Goal: Task Accomplishment & Management: Use online tool/utility

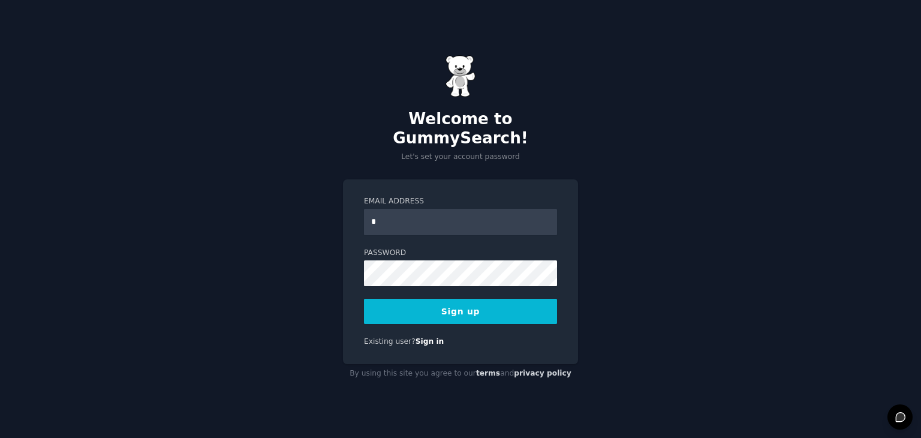
type input "**********"
click at [458, 309] on button "Sign up" at bounding box center [460, 311] width 193 height 25
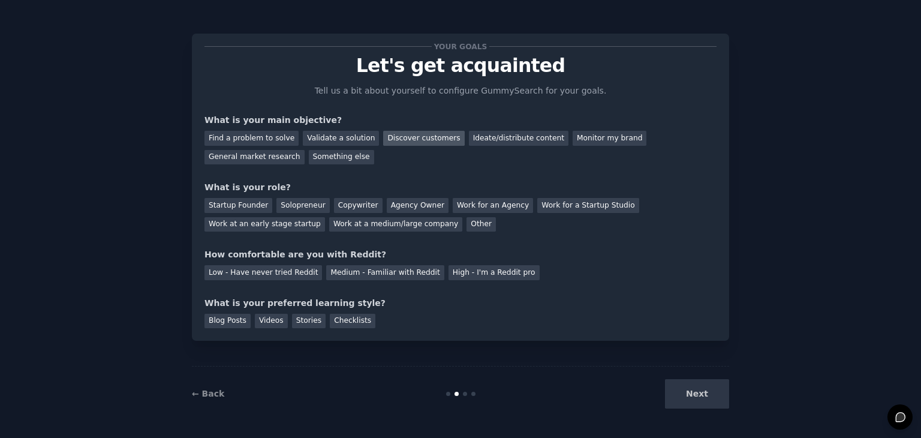
click at [399, 141] on div "Discover customers" at bounding box center [423, 138] width 81 height 15
click at [288, 203] on div "Solopreneur" at bounding box center [302, 205] width 53 height 15
click at [448, 276] on div "High - I'm a Reddit pro" at bounding box center [493, 272] width 91 height 15
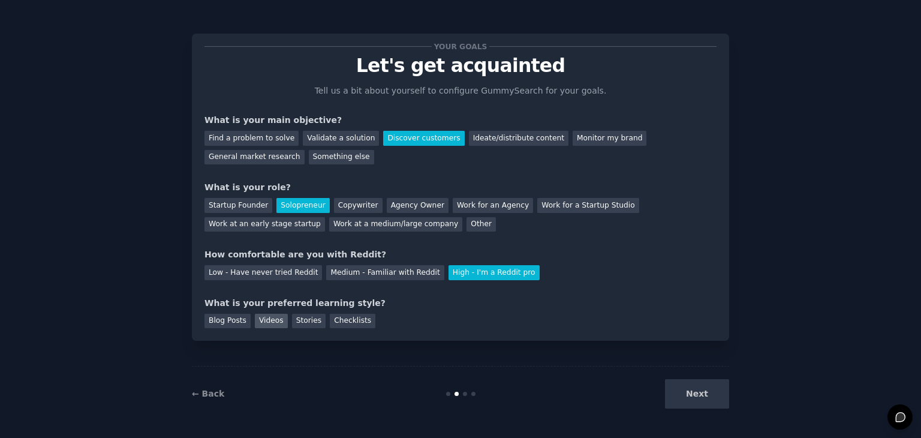
click at [275, 317] on div "Videos" at bounding box center [271, 320] width 33 height 15
click at [679, 391] on button "Next" at bounding box center [697, 393] width 64 height 29
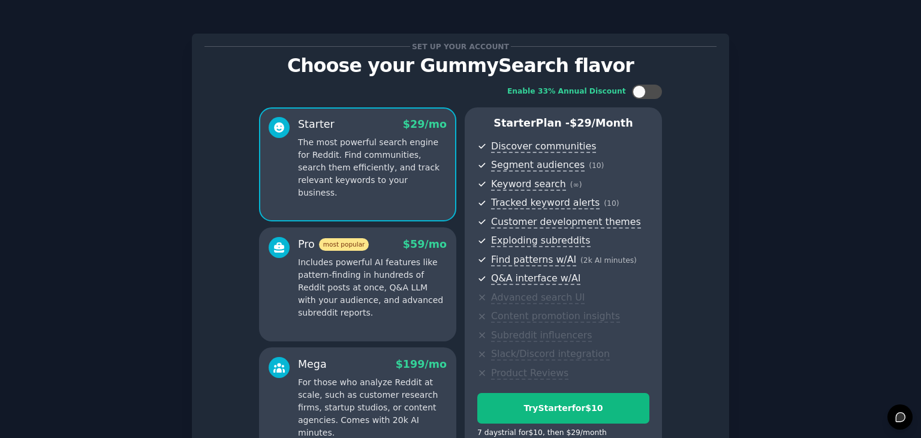
click at [681, 389] on div "Enable 33% Annual Discount Starter $ 29 /mo The most powerful search engine for…" at bounding box center [460, 272] width 512 height 393
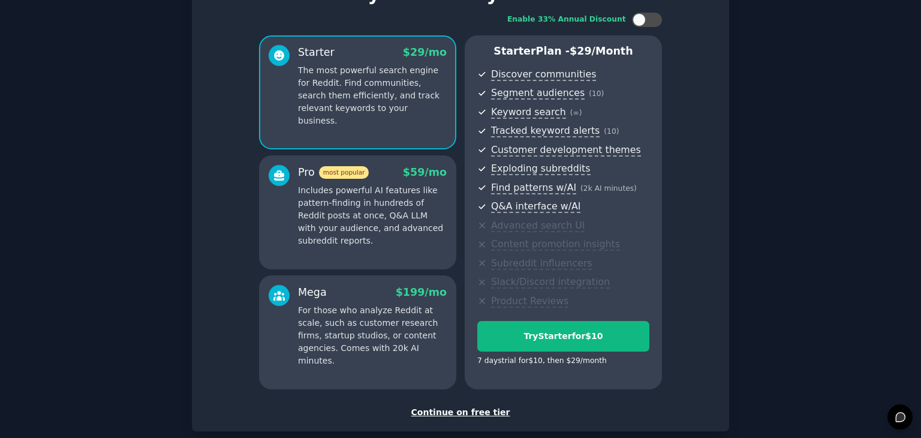
scroll to position [137, 0]
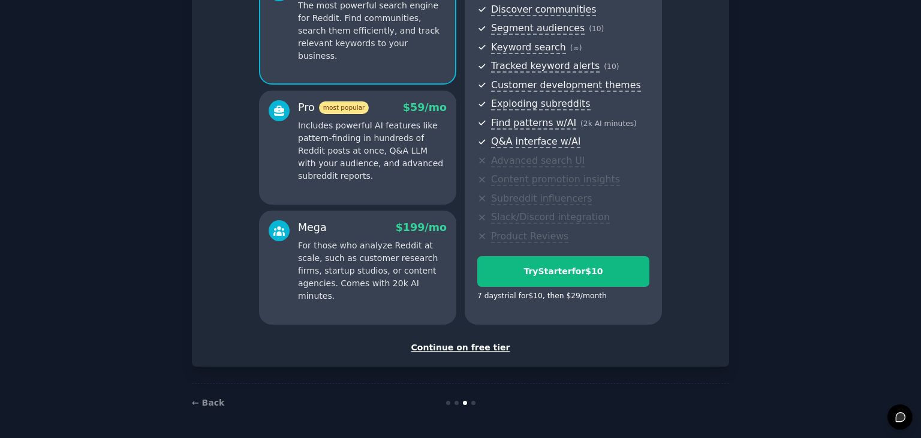
click at [491, 346] on div "Continue on free tier" at bounding box center [460, 347] width 512 height 13
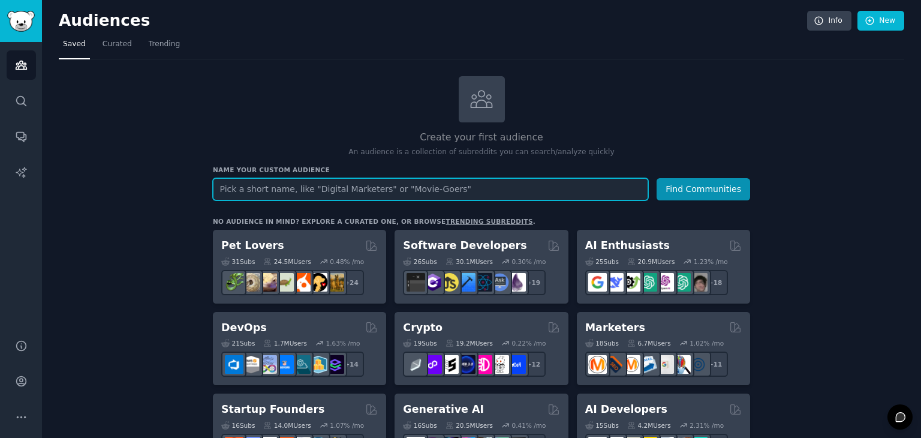
click at [456, 185] on input "text" at bounding box center [430, 189] width 435 height 22
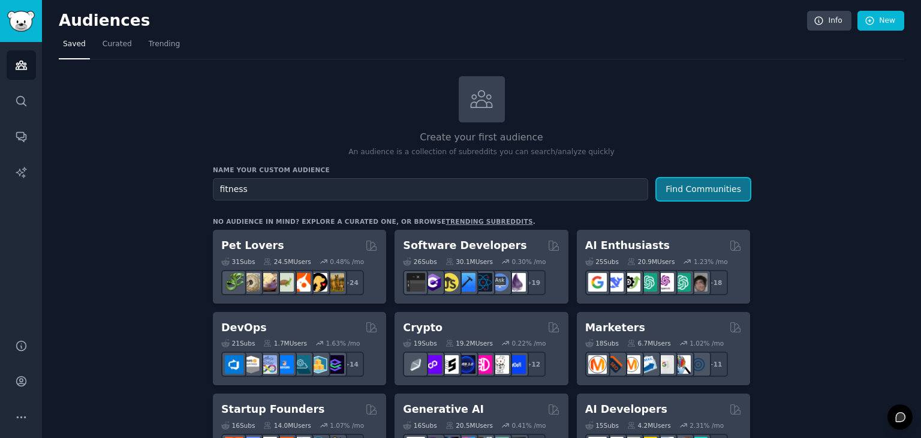
click at [674, 192] on button "Find Communities" at bounding box center [703, 189] width 94 height 22
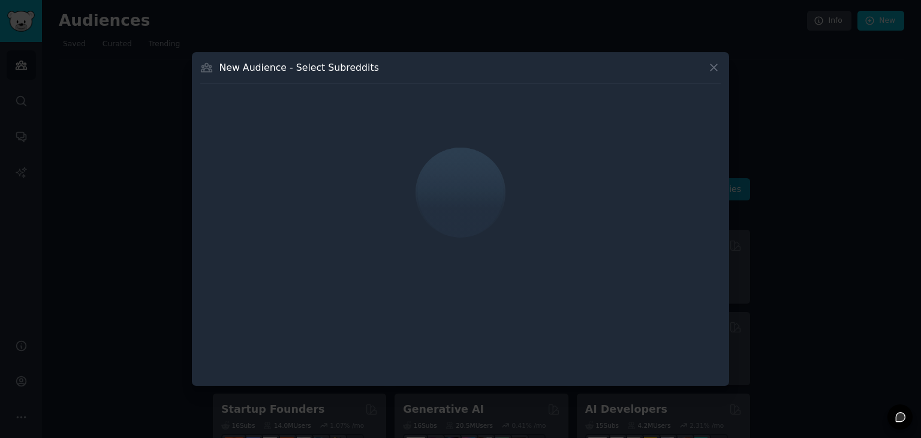
click at [715, 63] on icon at bounding box center [713, 67] width 13 height 13
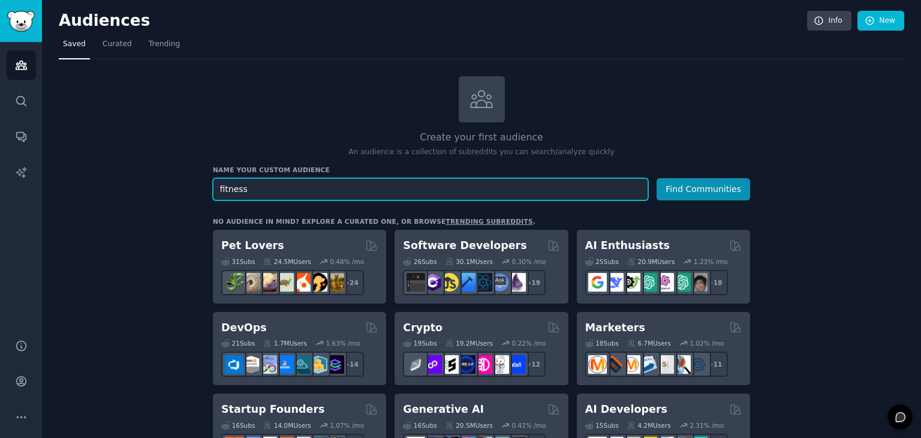
click at [496, 183] on input "fitness" at bounding box center [430, 189] width 435 height 22
type input "f"
type input "Online fitness coaches generating lead"
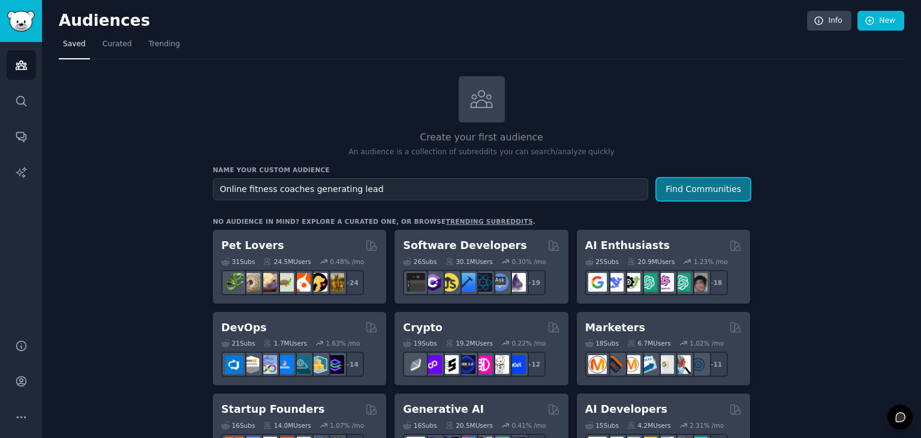
click at [712, 195] on button "Find Communities" at bounding box center [703, 189] width 94 height 22
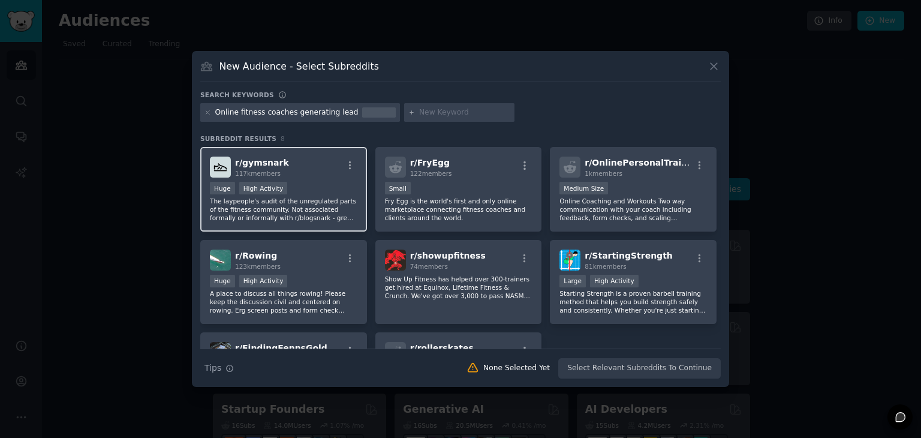
click at [324, 167] on div "r/ gymsnark 117k members" at bounding box center [283, 166] width 147 height 21
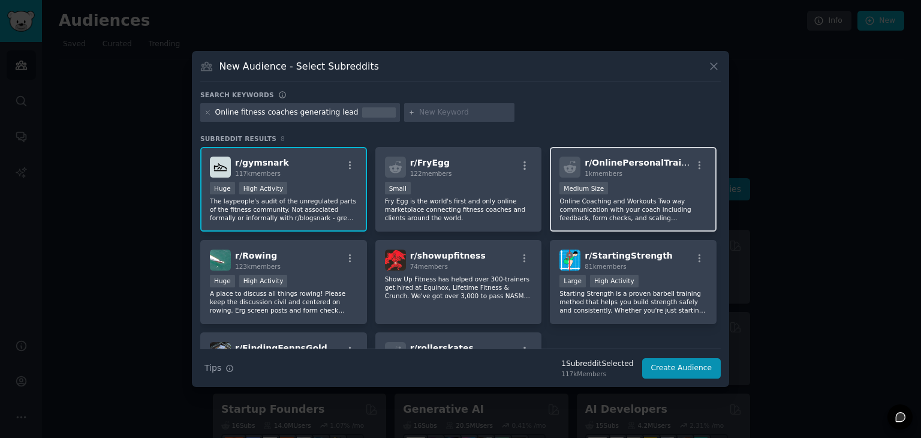
click at [645, 188] on div "Medium Size" at bounding box center [632, 189] width 147 height 15
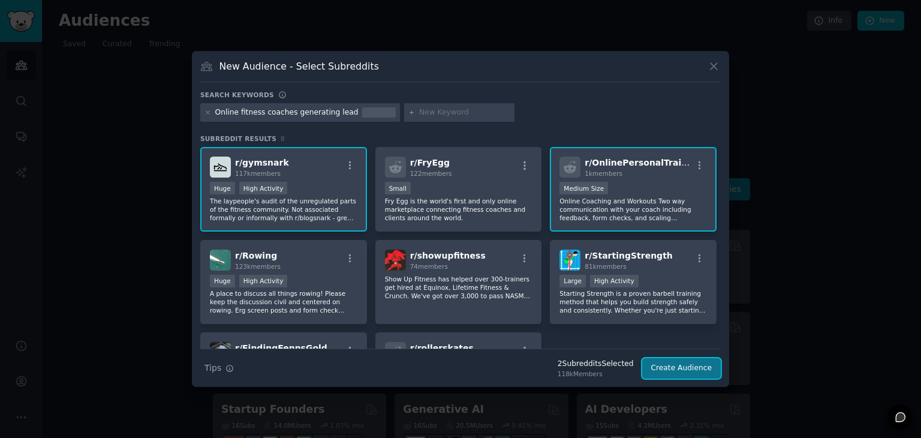
click at [684, 372] on button "Create Audience" at bounding box center [681, 368] width 79 height 20
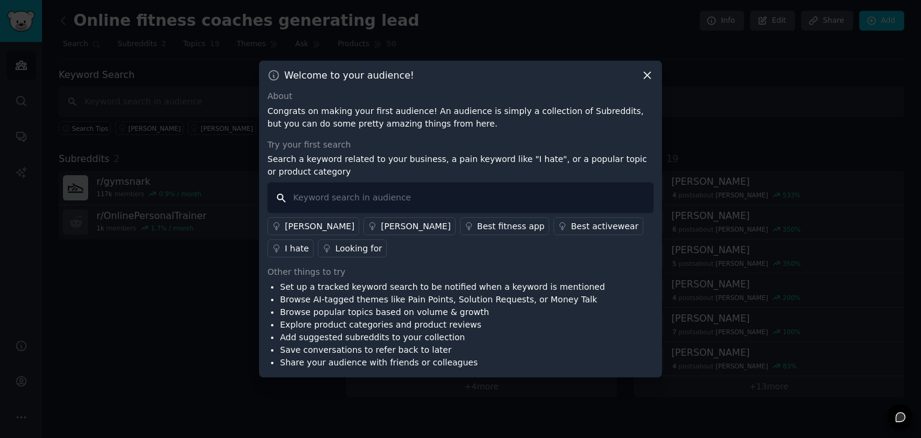
click at [535, 194] on input "text" at bounding box center [460, 197] width 386 height 31
type input "generating lead as an online fitness coach"
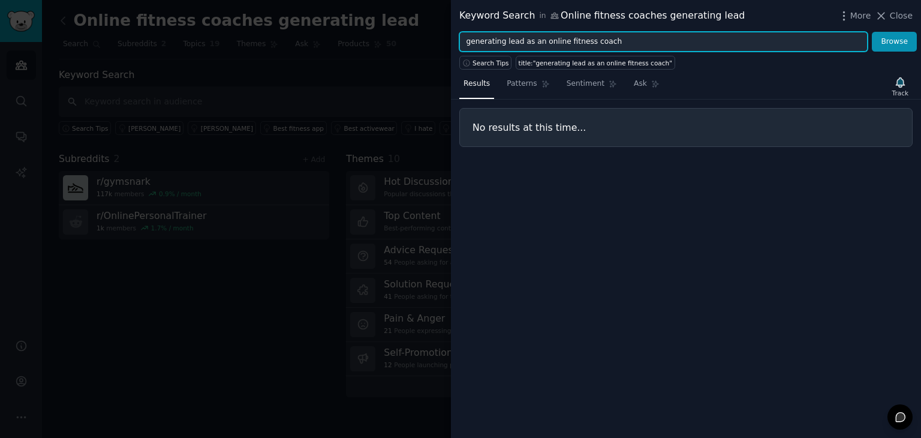
click at [650, 41] on input "generating lead as an online fitness coach" at bounding box center [663, 42] width 408 height 20
click at [872, 32] on button "Browse" at bounding box center [894, 42] width 45 height 20
type input "h"
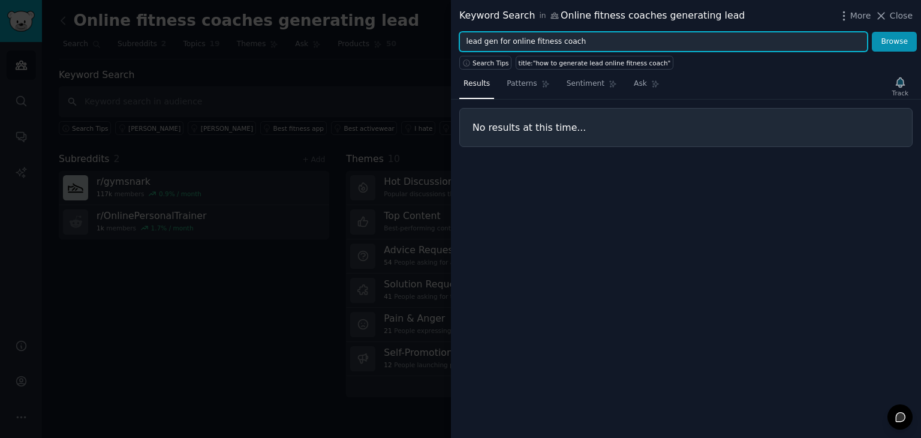
click at [872, 32] on button "Browse" at bounding box center [894, 42] width 45 height 20
type input "l"
click at [872, 32] on button "Browse" at bounding box center [894, 42] width 45 height 20
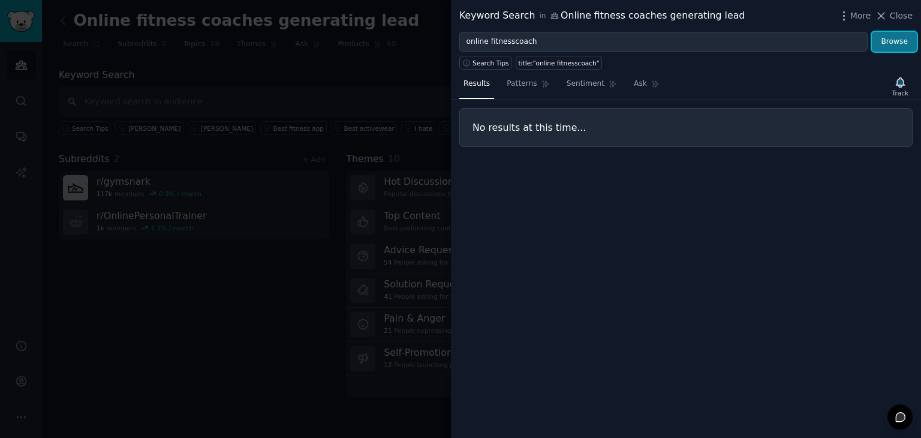
click at [882, 44] on button "Browse" at bounding box center [894, 42] width 45 height 20
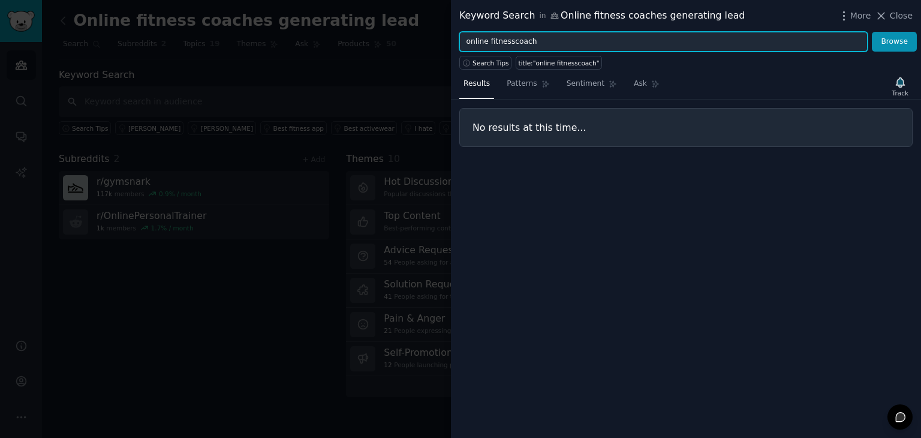
click at [506, 41] on input "online fitnesscoach" at bounding box center [663, 42] width 408 height 20
click at [511, 41] on input "online fitnesscoach" at bounding box center [663, 42] width 408 height 20
click at [872, 32] on button "Browse" at bounding box center [894, 42] width 45 height 20
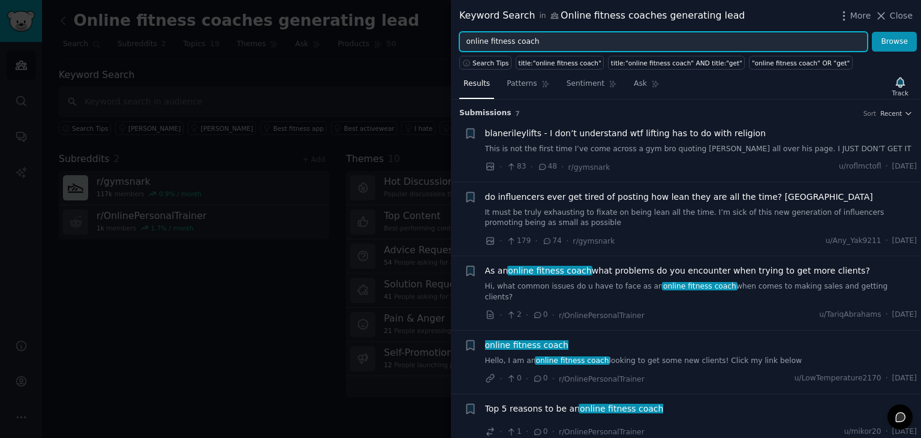
click at [585, 43] on input "online fitness coach" at bounding box center [663, 42] width 408 height 20
click at [872, 32] on button "Browse" at bounding box center [894, 42] width 45 height 20
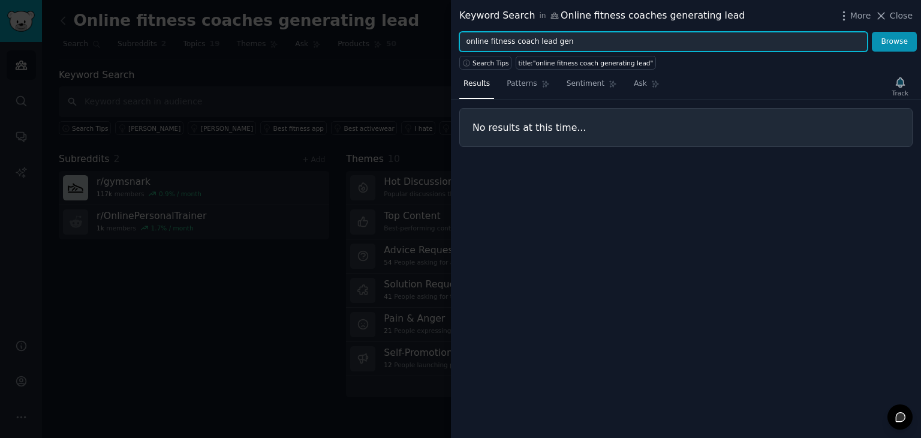
click at [872, 32] on button "Browse" at bounding box center [894, 42] width 45 height 20
click at [472, 38] on input "online fitness coach" at bounding box center [663, 42] width 408 height 20
click at [872, 32] on button "Browse" at bounding box center [894, 42] width 45 height 20
click at [472, 38] on input "fitness coach" at bounding box center [663, 42] width 408 height 20
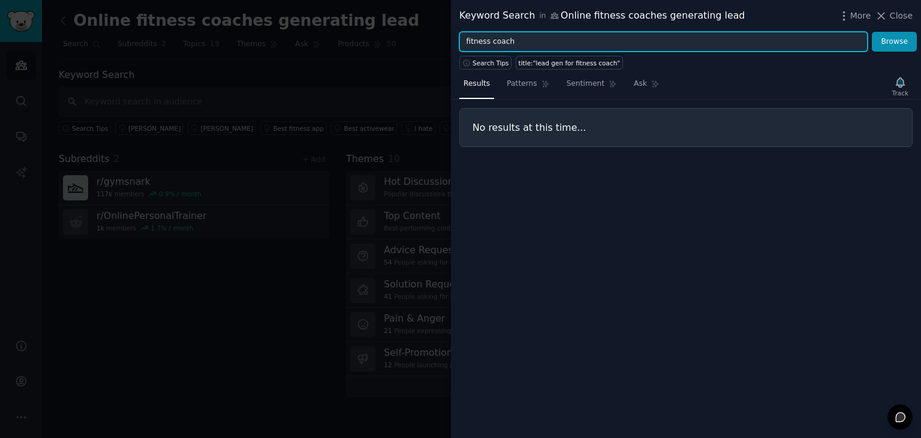
click at [472, 38] on input "fitness coach" at bounding box center [663, 42] width 408 height 20
click at [872, 32] on button "Browse" at bounding box center [894, 42] width 45 height 20
click at [478, 32] on input "how to generate lead" at bounding box center [663, 42] width 408 height 20
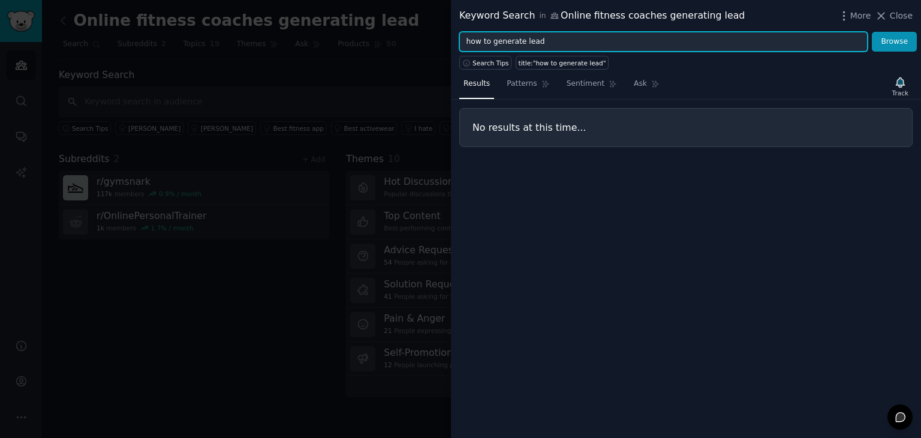
click at [478, 32] on input "how to generate lead" at bounding box center [663, 42] width 408 height 20
type input "l"
click at [872, 32] on button "Browse" at bounding box center [894, 42] width 45 height 20
click at [537, 43] on input "online fitness coach lead" at bounding box center [663, 42] width 408 height 20
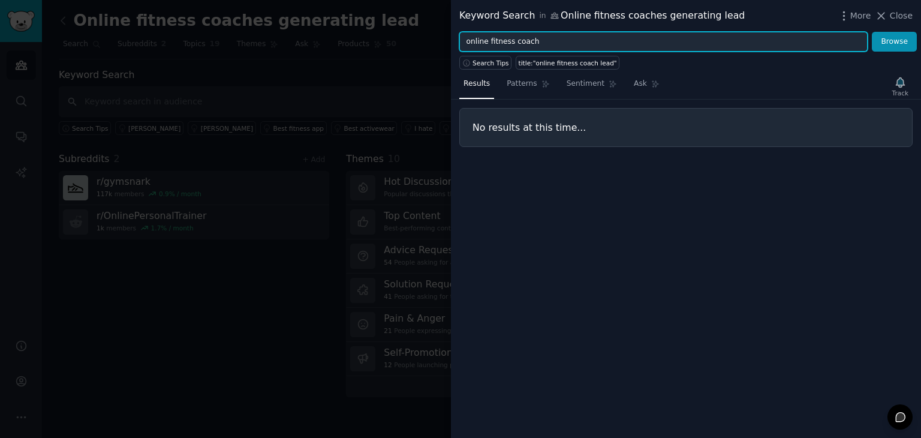
type input "online fitness coach"
click at [872, 32] on button "Browse" at bounding box center [894, 42] width 45 height 20
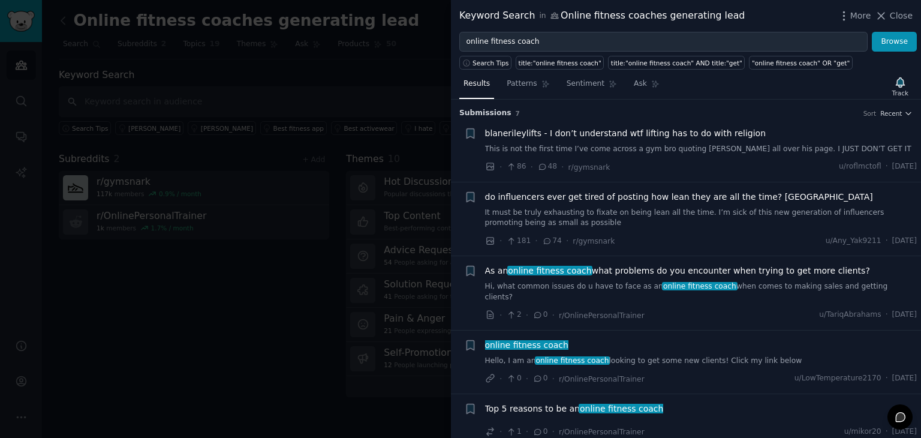
click at [731, 355] on link "Hello, I am an online fitness coach looking to get some new clients! Click my l…" at bounding box center [701, 360] width 432 height 11
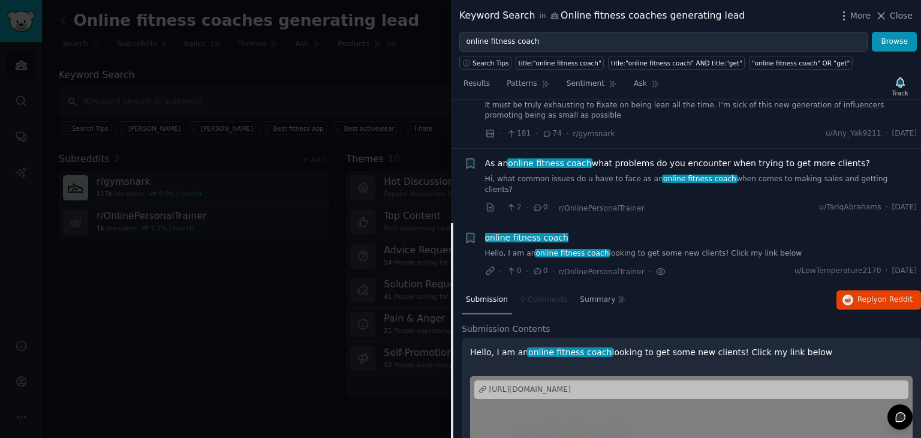
scroll to position [131, 0]
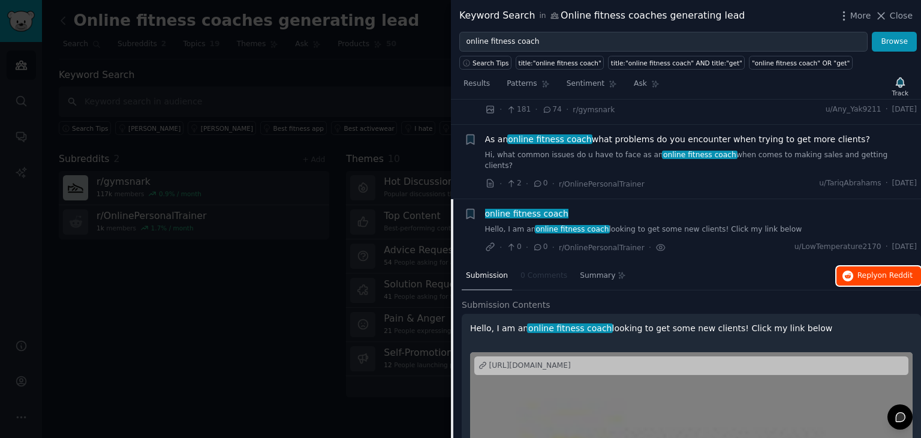
click at [885, 271] on span "on Reddit" at bounding box center [895, 275] width 35 height 8
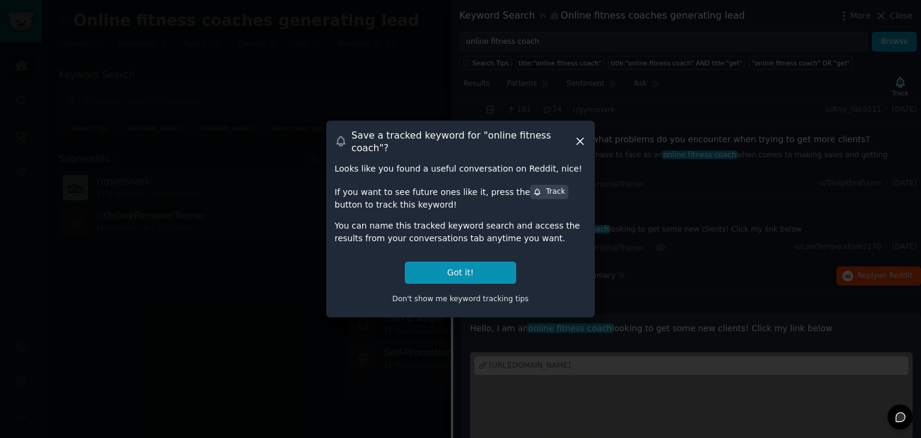
click at [576, 141] on icon at bounding box center [580, 141] width 13 height 13
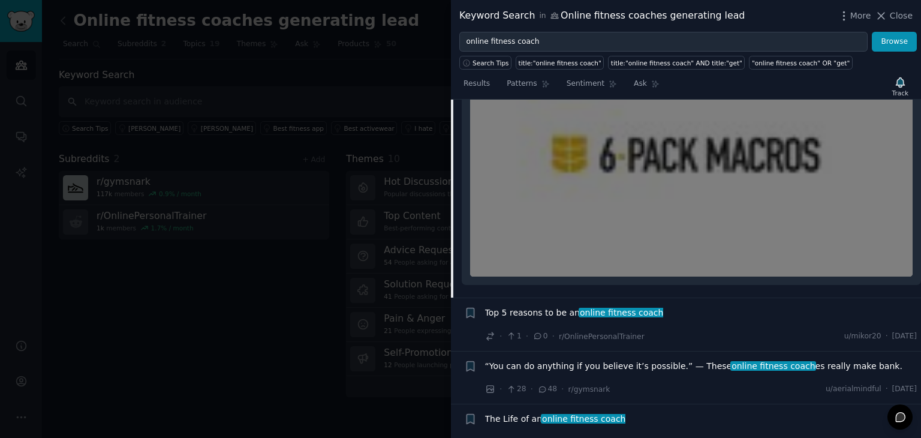
scroll to position [443, 0]
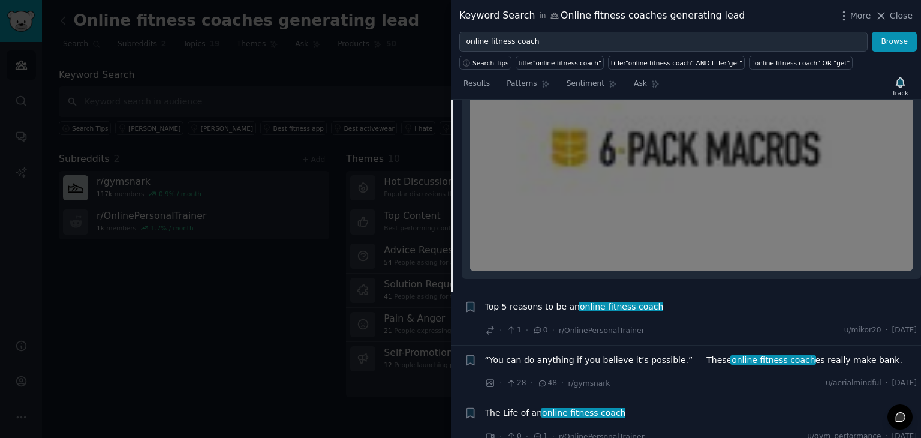
click at [436, 115] on div at bounding box center [460, 219] width 921 height 438
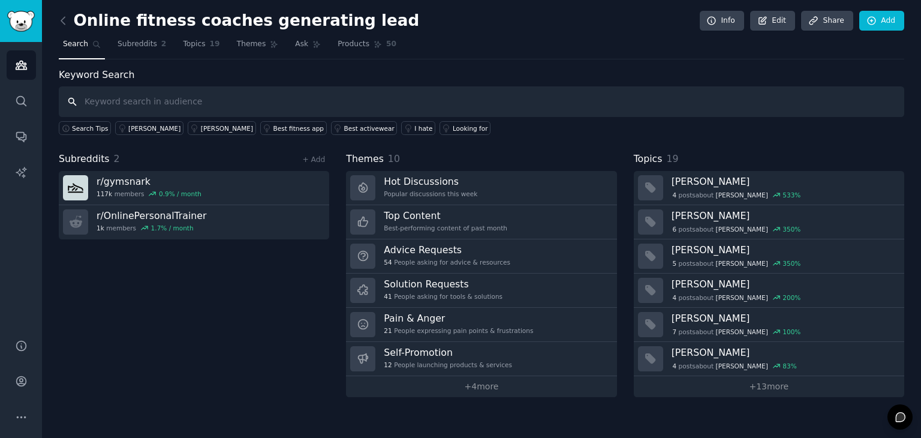
click at [243, 100] on input "text" at bounding box center [481, 101] width 845 height 31
type input "online fitness coach client"
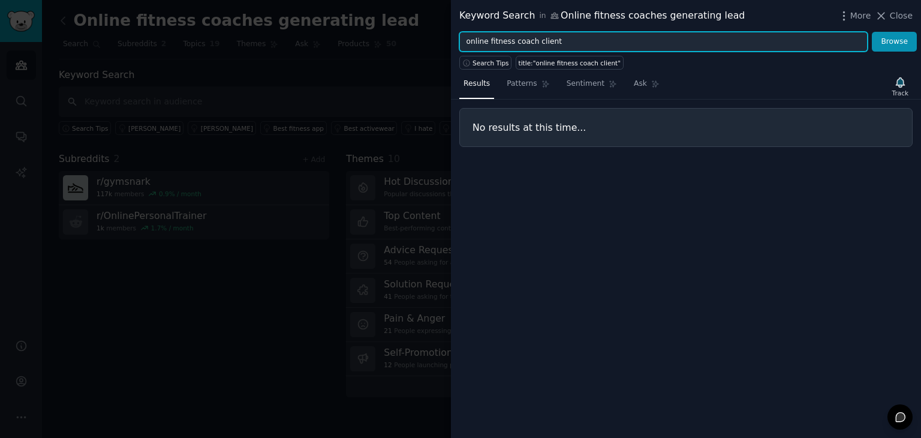
click at [537, 41] on input "online fitness coach client" at bounding box center [663, 42] width 408 height 20
click at [872, 32] on button "Browse" at bounding box center [894, 42] width 45 height 20
click at [554, 41] on input "online fitness coach getting" at bounding box center [663, 42] width 408 height 20
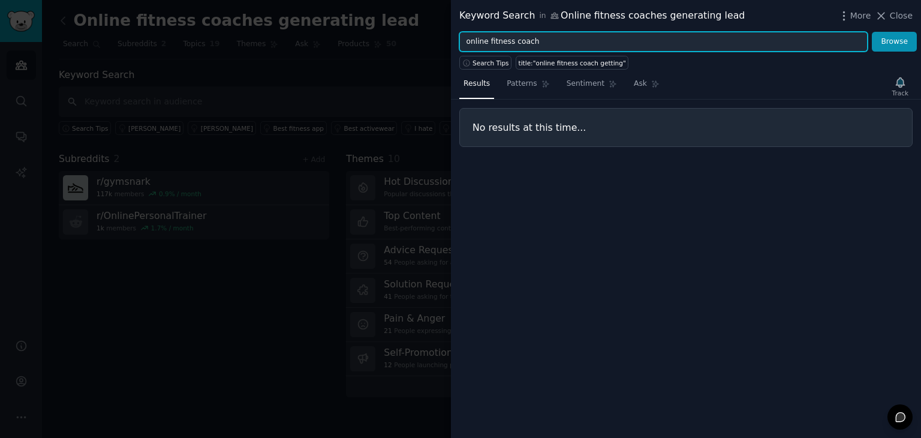
type input "online fitness coach"
click at [872, 32] on button "Browse" at bounding box center [894, 42] width 45 height 20
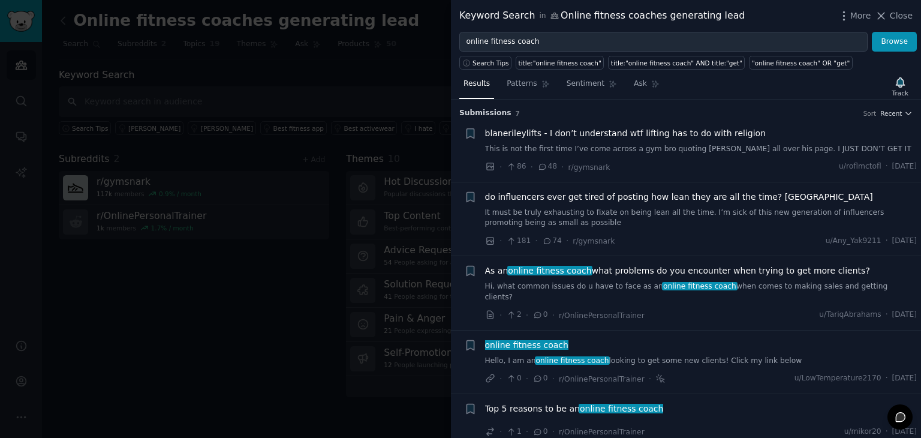
click at [671, 284] on span "online fitness coach" at bounding box center [699, 286] width 75 height 8
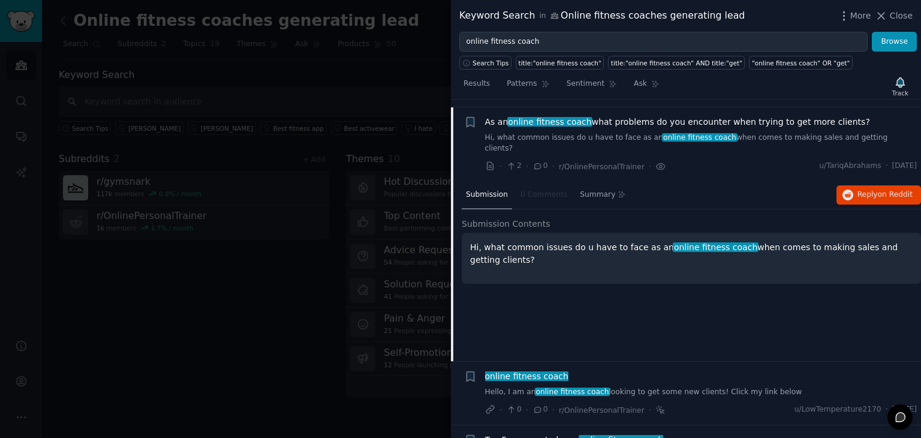
scroll to position [156, 0]
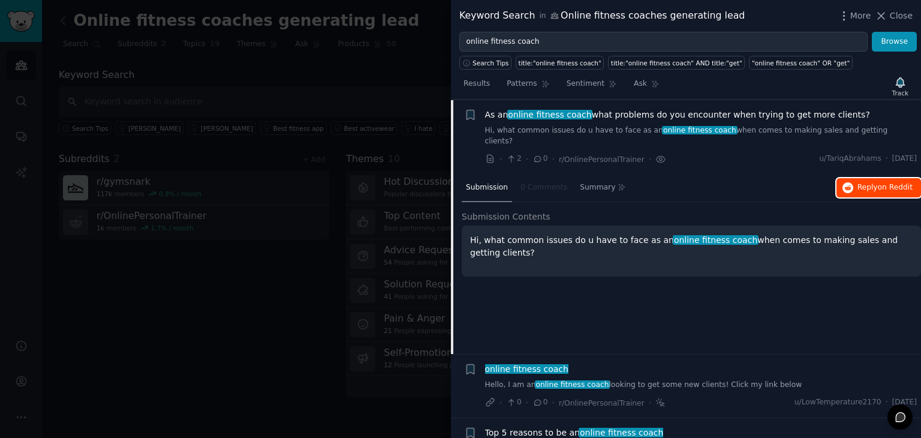
click at [881, 183] on span "on Reddit" at bounding box center [895, 187] width 35 height 8
click at [337, 212] on div at bounding box center [460, 219] width 921 height 438
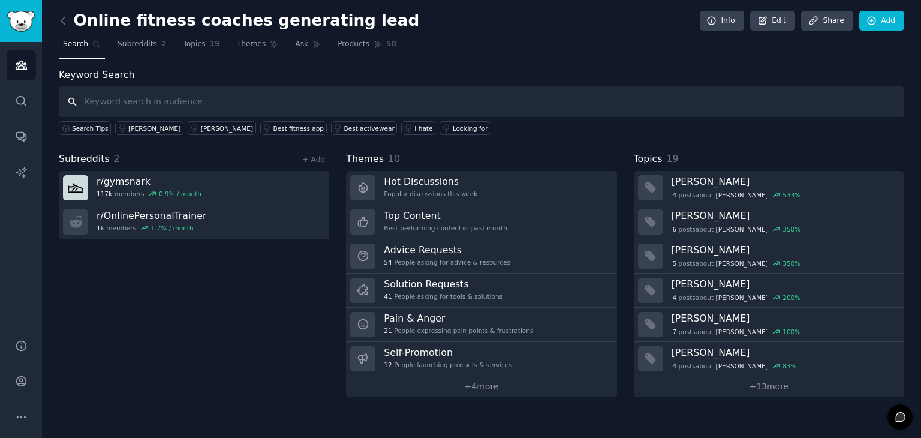
click at [334, 111] on input "text" at bounding box center [481, 101] width 845 height 31
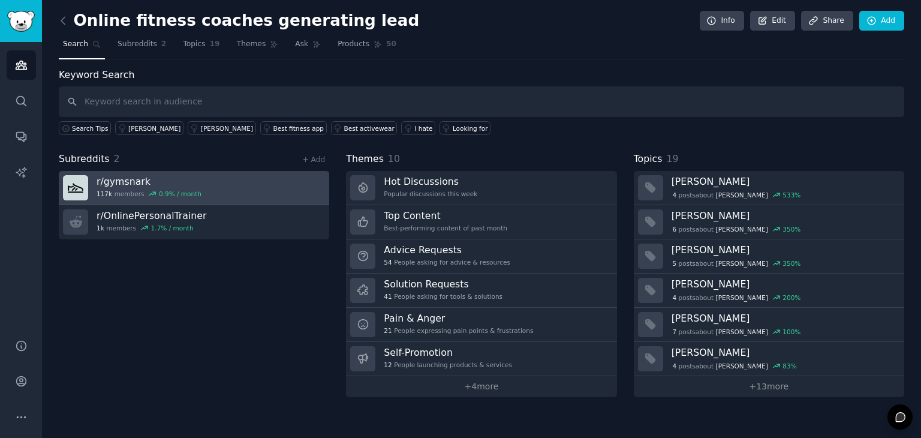
click at [209, 182] on link "r/ gymsnark 117k members 0.9 % / month" at bounding box center [194, 188] width 270 height 34
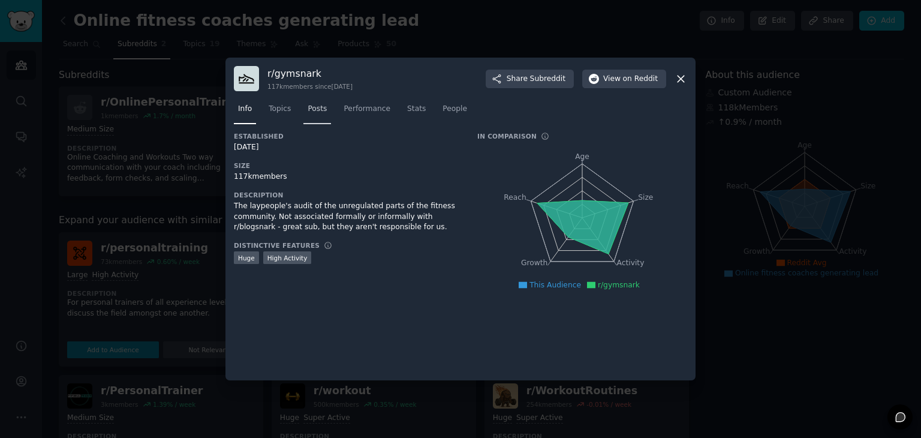
click at [314, 110] on span "Posts" at bounding box center [316, 109] width 19 height 11
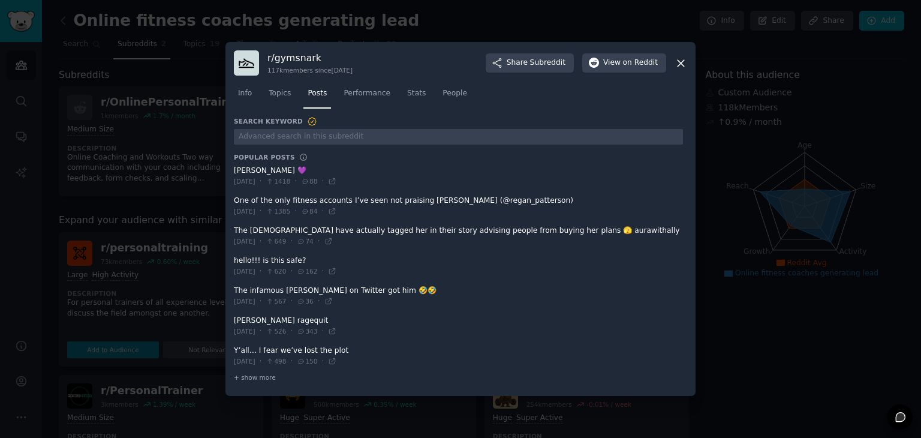
click at [283, 112] on div "Info Topics Posts Performance Stats People" at bounding box center [460, 96] width 453 height 41
click at [278, 92] on span "Topics" at bounding box center [280, 93] width 22 height 11
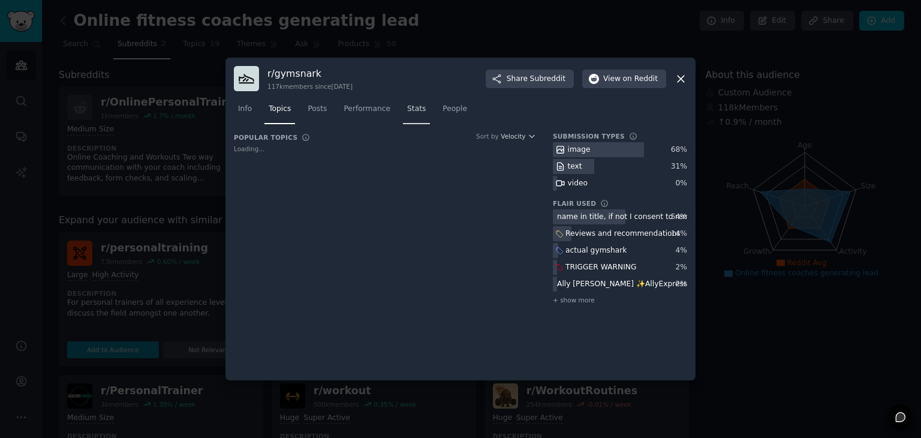
click at [409, 111] on span "Stats" at bounding box center [416, 109] width 19 height 11
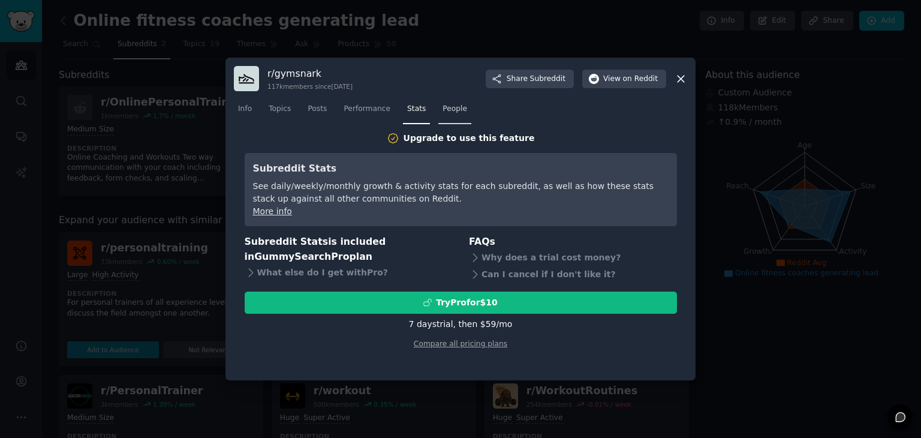
click at [446, 110] on span "People" at bounding box center [454, 109] width 25 height 11
click at [351, 108] on span "Performance" at bounding box center [366, 109] width 47 height 11
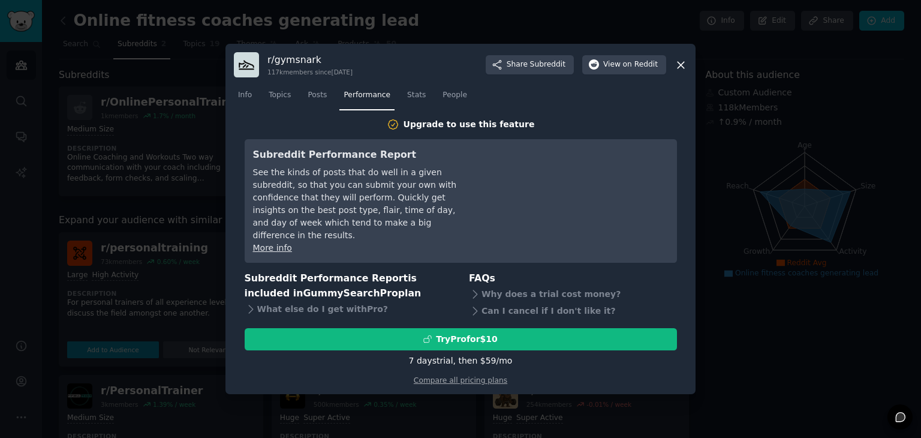
click at [676, 66] on icon at bounding box center [680, 65] width 13 height 13
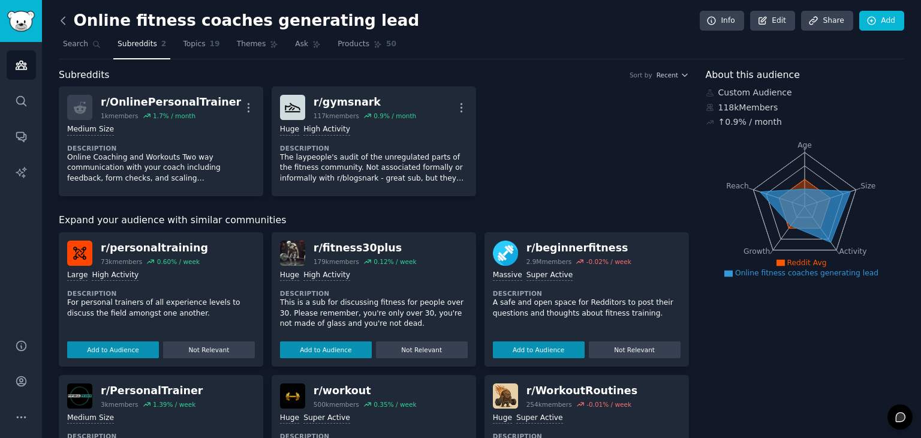
click at [64, 15] on icon at bounding box center [63, 20] width 13 height 13
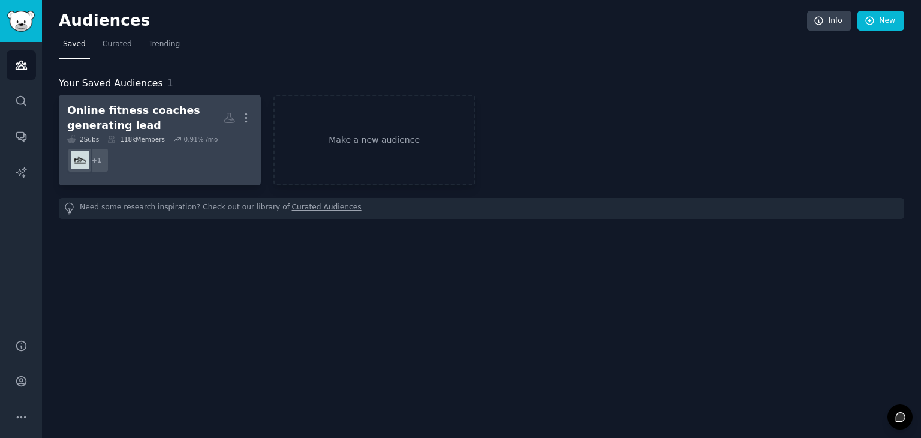
click at [140, 128] on div "Online fitness coaches generating lead" at bounding box center [145, 117] width 156 height 29
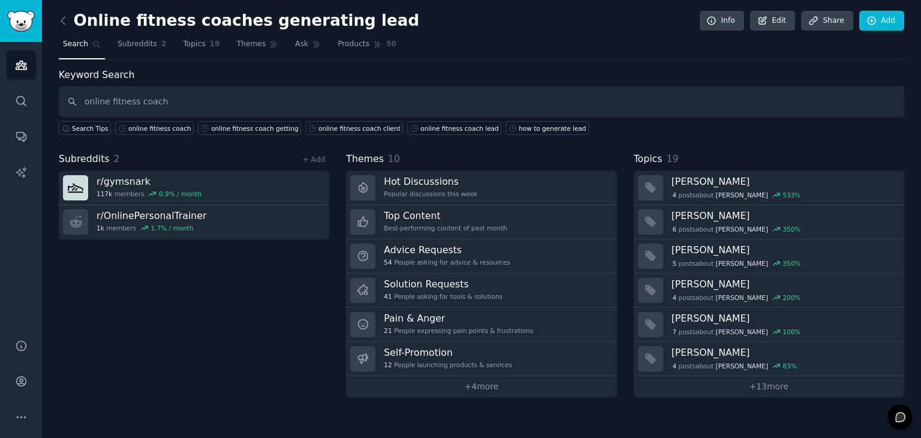
type input "online fitness coach"
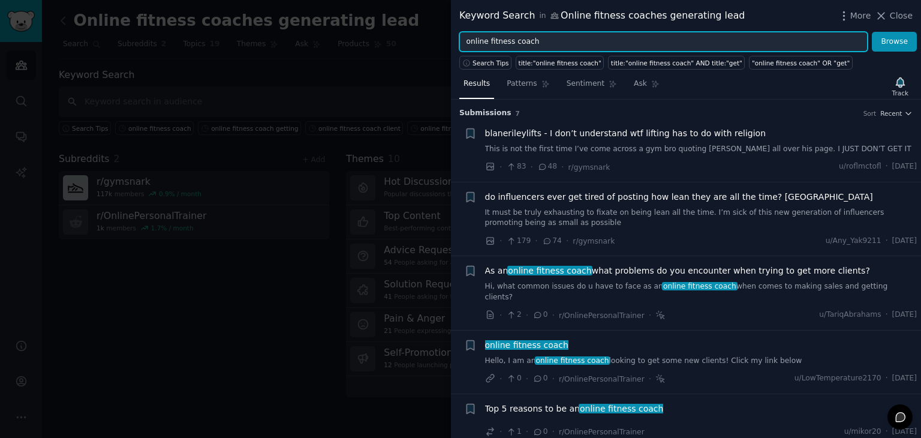
click at [566, 36] on input "online fitness coach" at bounding box center [663, 42] width 408 height 20
paste input "lead generation fitness"
click at [872, 32] on button "Browse" at bounding box center [894, 42] width 45 height 20
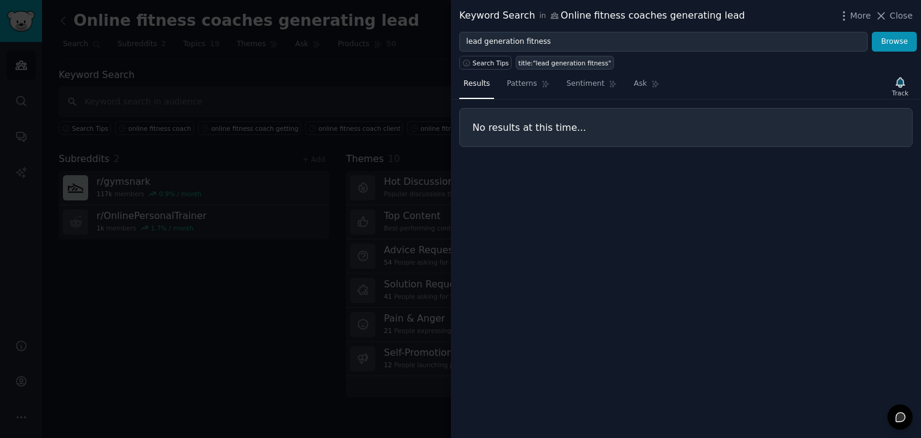
click at [568, 65] on div "title:"lead generation fitness"" at bounding box center [564, 63] width 93 height 8
click at [896, 49] on button "Browse" at bounding box center [894, 42] width 45 height 20
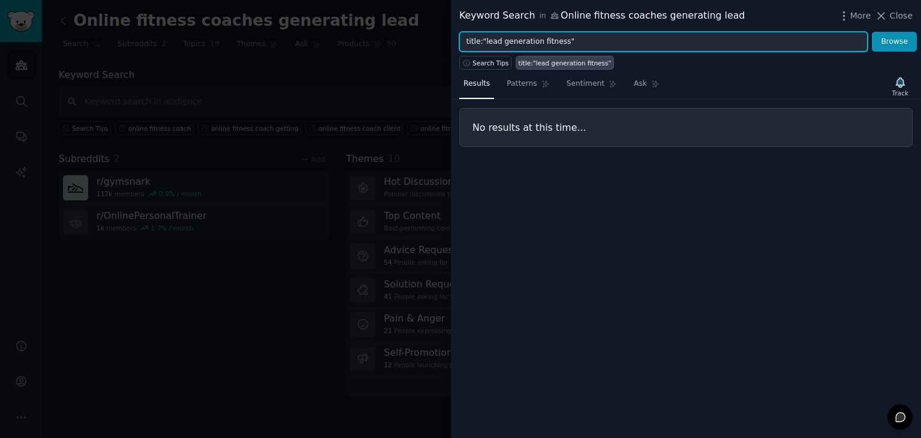
click at [549, 39] on input "title:"lead generation fitness"" at bounding box center [663, 42] width 408 height 20
click at [548, 39] on input """ at bounding box center [663, 42] width 408 height 20
click at [872, 32] on button "Browse" at bounding box center [894, 42] width 45 height 20
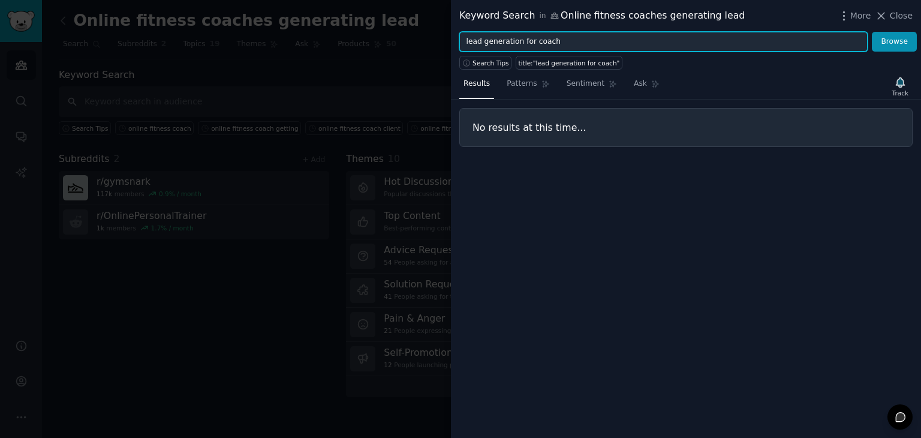
click at [521, 41] on input "lead generation for coach" at bounding box center [663, 42] width 408 height 20
click at [872, 32] on button "Browse" at bounding box center [894, 42] width 45 height 20
click at [495, 41] on input "lead generation coach" at bounding box center [663, 42] width 408 height 20
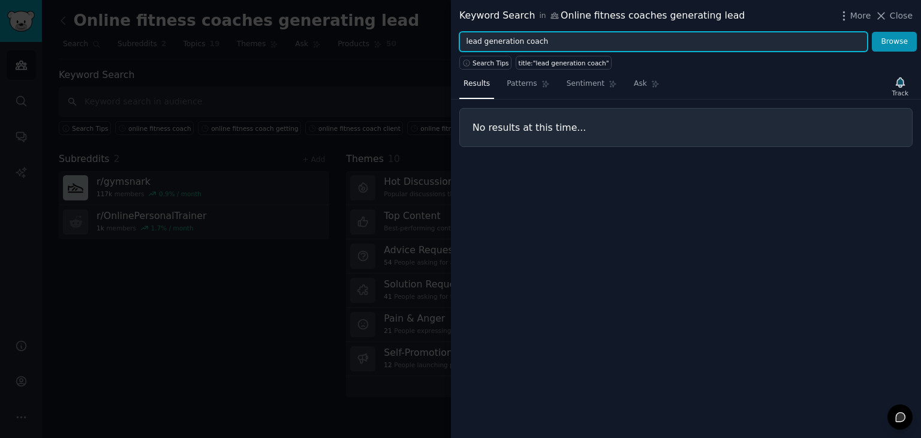
click at [495, 41] on input "lead generation coach" at bounding box center [663, 42] width 408 height 20
click at [551, 40] on input "lead generation coach" at bounding box center [663, 42] width 408 height 20
click at [501, 49] on input "lead generation" at bounding box center [663, 42] width 408 height 20
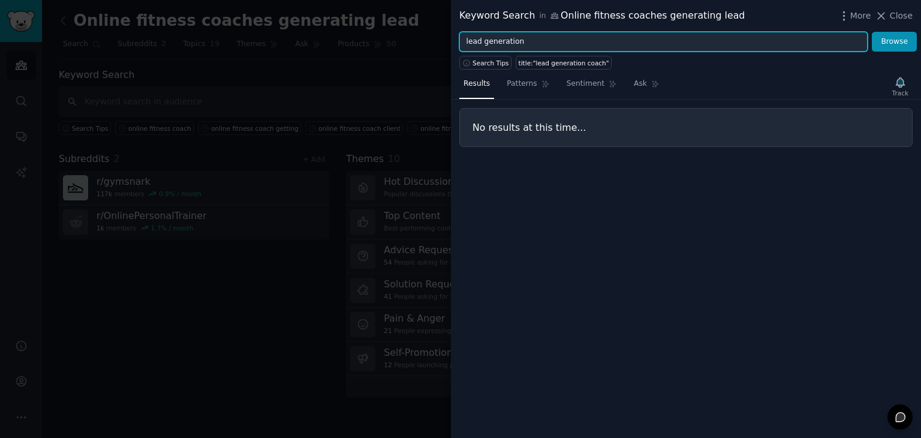
paste input "for fitness coaches"
type input "lead generation for fitness coaches"
click at [872, 32] on button "Browse" at bounding box center [894, 42] width 45 height 20
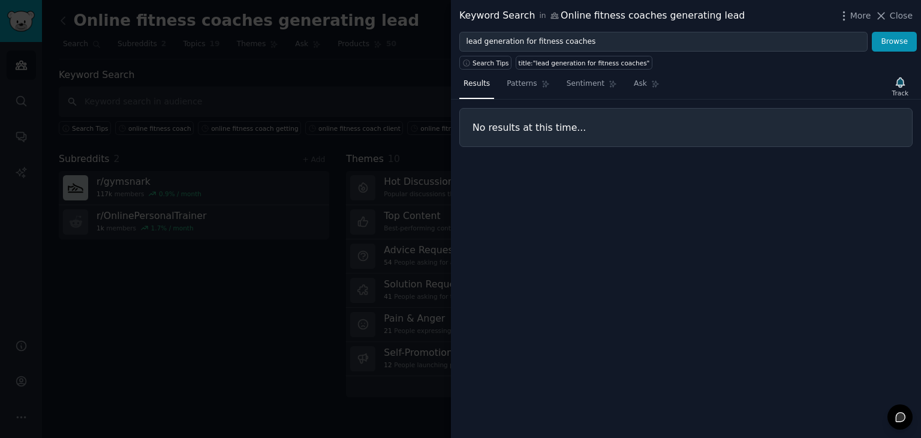
click at [271, 128] on div at bounding box center [460, 219] width 921 height 438
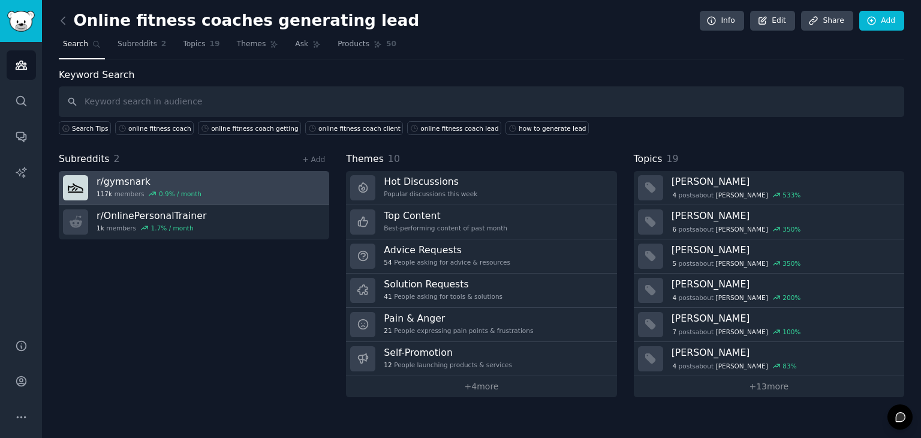
click at [174, 189] on div "0.9 % / month" at bounding box center [180, 193] width 43 height 8
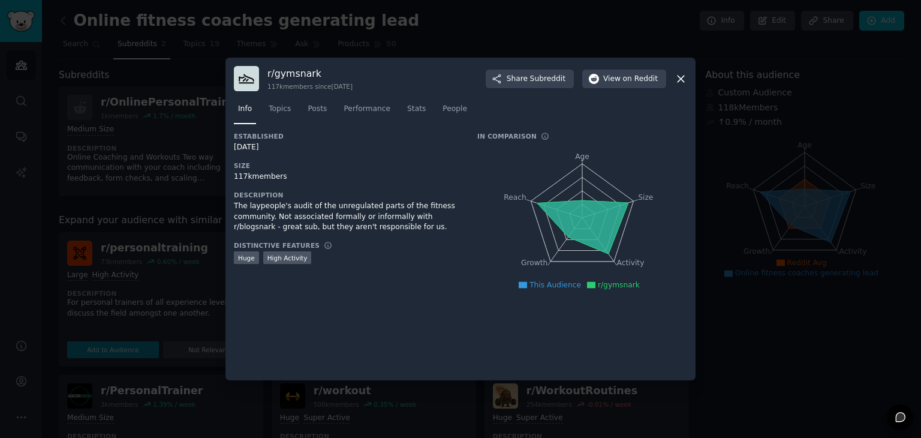
click at [194, 179] on div at bounding box center [460, 219] width 921 height 438
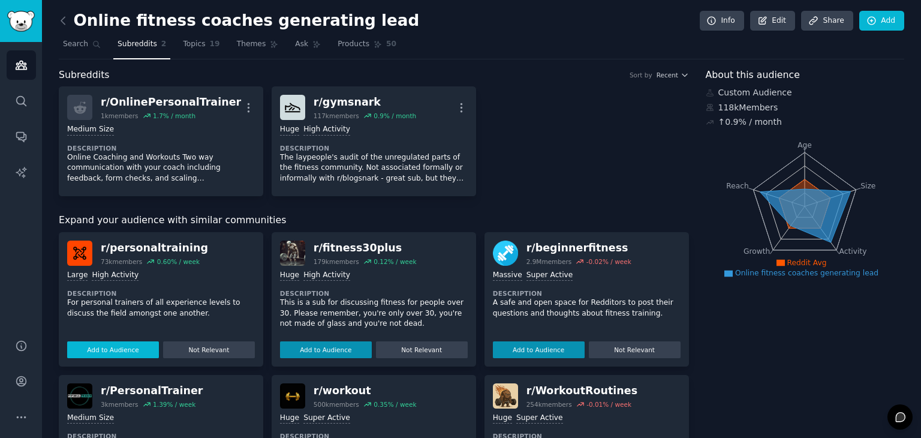
click at [132, 352] on button "Add to Audience" at bounding box center [113, 349] width 92 height 17
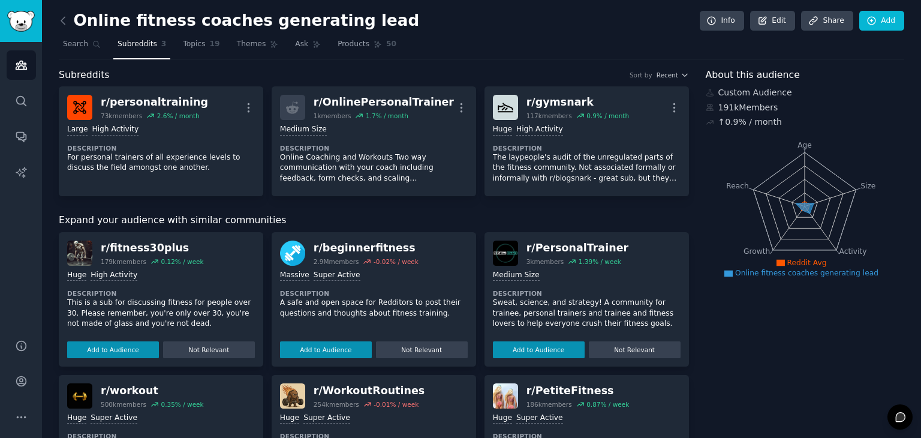
click at [129, 338] on div "Add to Audience Not Relevant" at bounding box center [161, 347] width 188 height 21
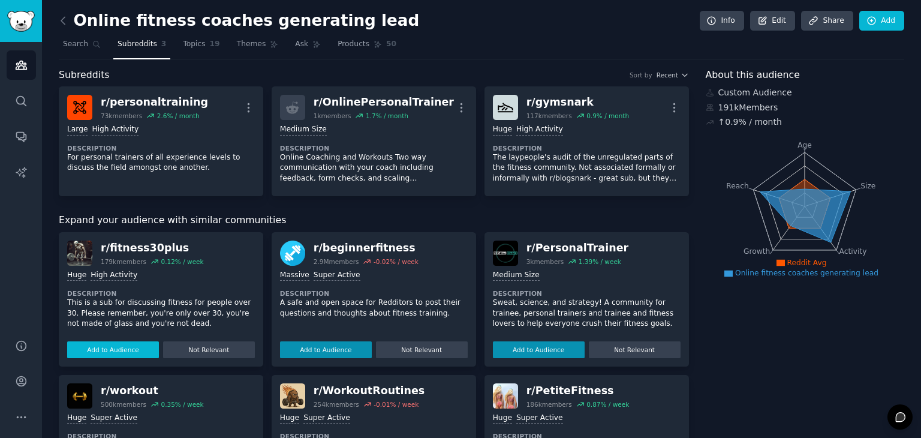
click at [130, 352] on button "Add to Audience" at bounding box center [113, 349] width 92 height 17
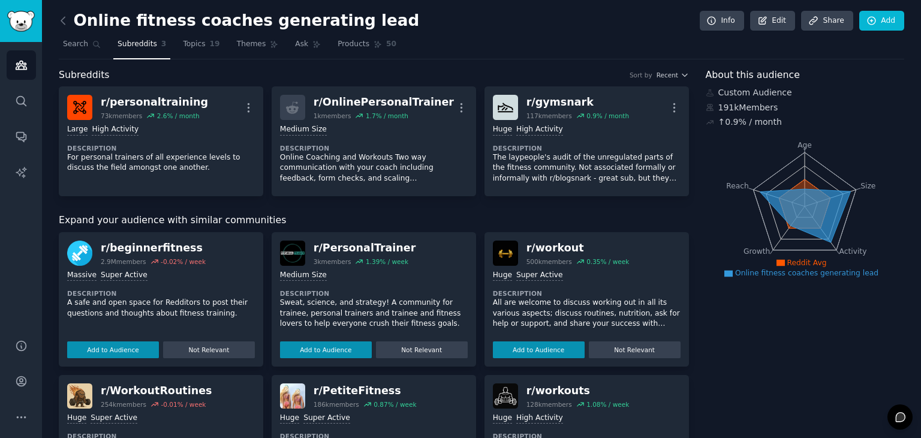
click at [130, 352] on button "Add to Audience" at bounding box center [113, 349] width 92 height 17
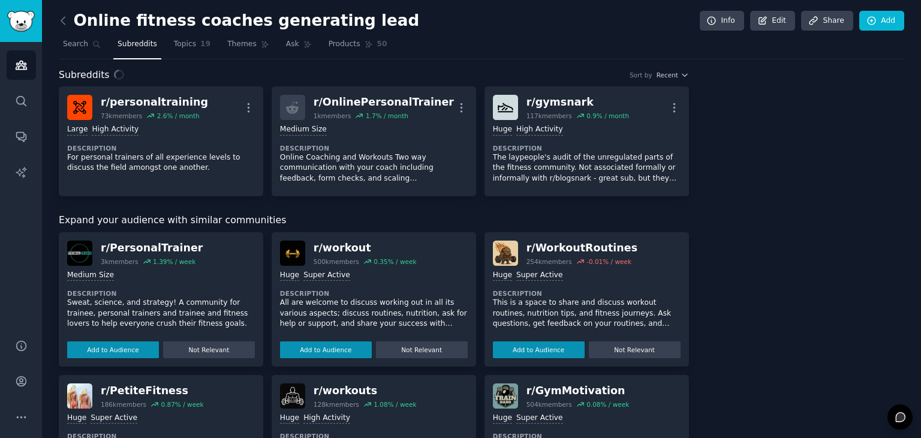
click at [130, 352] on div "r/ PersonalTrainer 3k members 1.39 % / week Medium Size Description Sweat, scie…" at bounding box center [161, 299] width 204 height 134
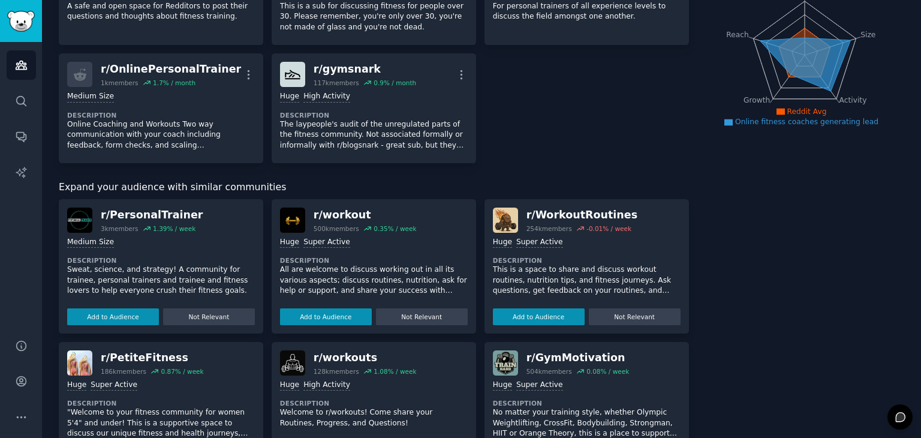
scroll to position [216, 0]
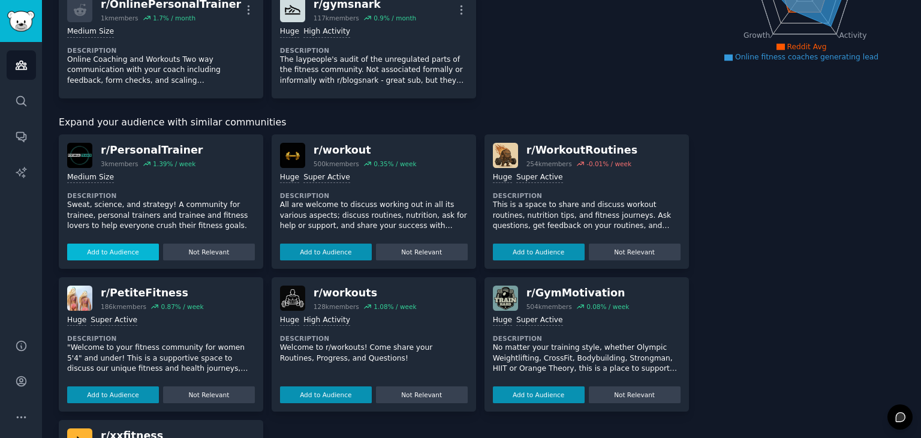
click at [105, 255] on button "Add to Audience" at bounding box center [113, 251] width 92 height 17
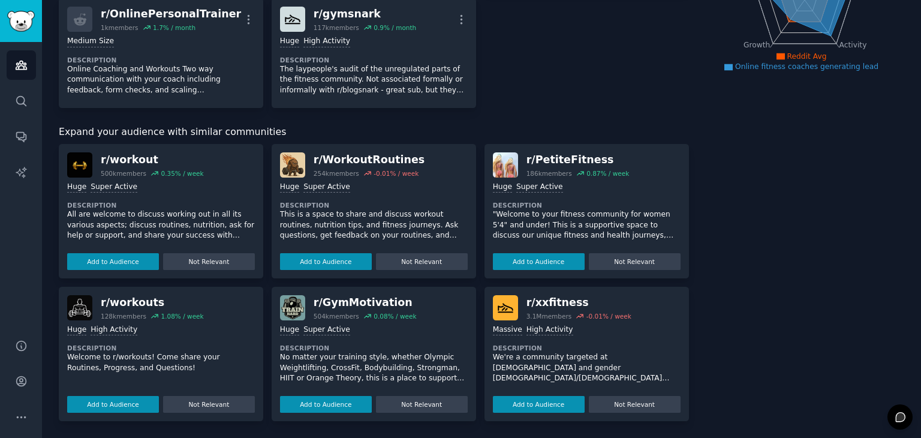
scroll to position [205, 0]
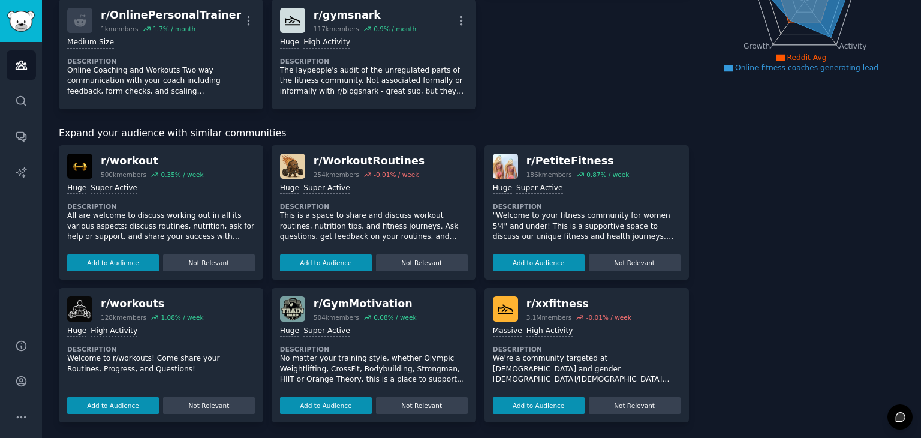
click at [105, 255] on button "Add to Audience" at bounding box center [113, 262] width 92 height 17
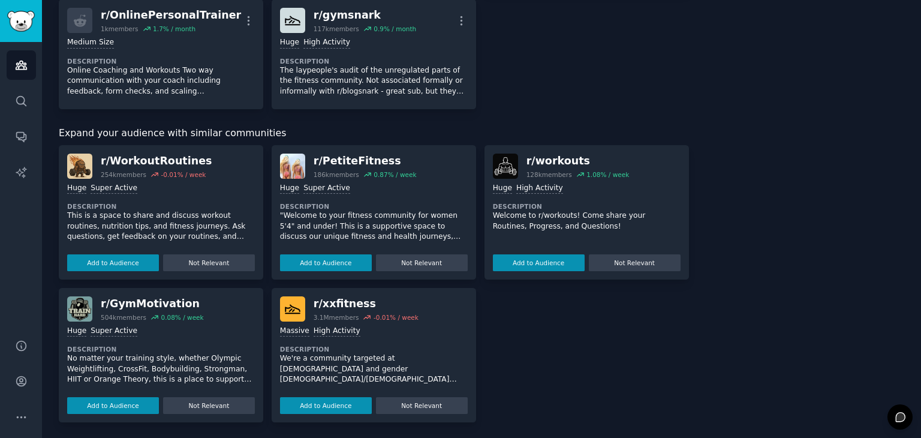
click at [105, 255] on button "Add to Audience" at bounding box center [113, 262] width 92 height 17
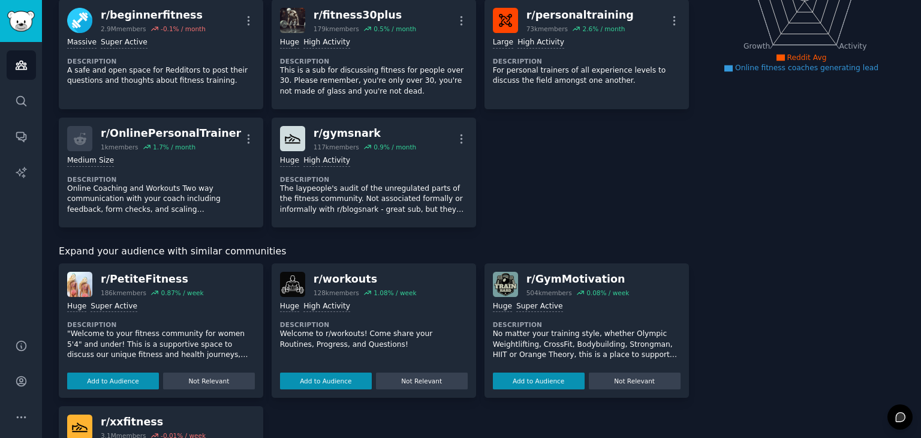
scroll to position [323, 0]
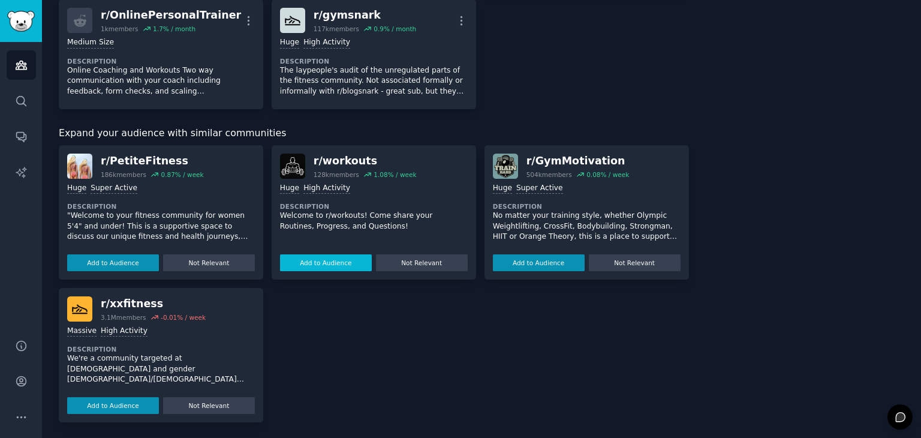
click at [319, 265] on button "Add to Audience" at bounding box center [326, 262] width 92 height 17
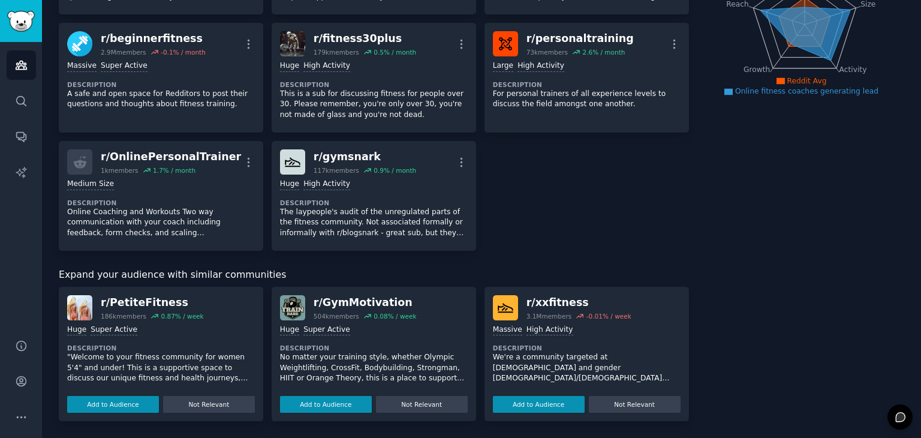
scroll to position [180, 0]
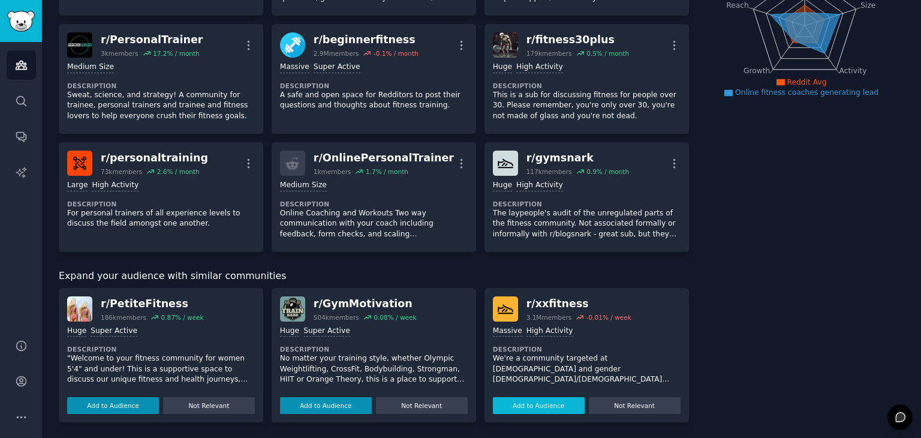
click at [532, 399] on button "Add to Audience" at bounding box center [539, 405] width 92 height 17
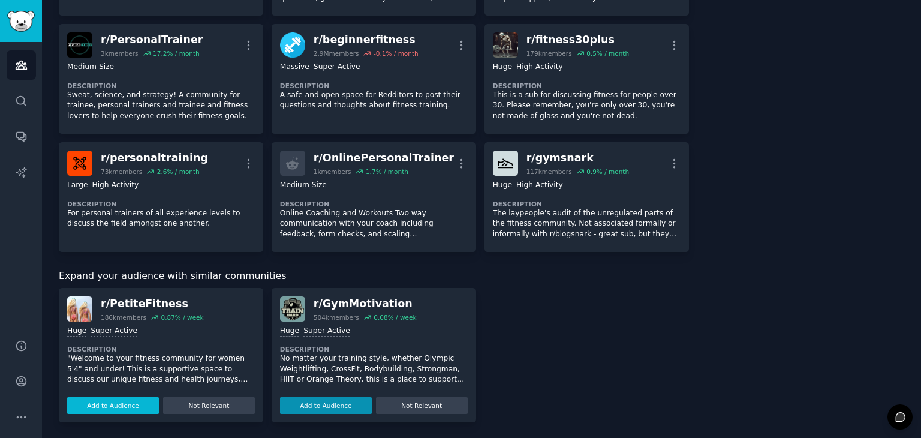
click at [117, 403] on button "Add to Audience" at bounding box center [113, 405] width 92 height 17
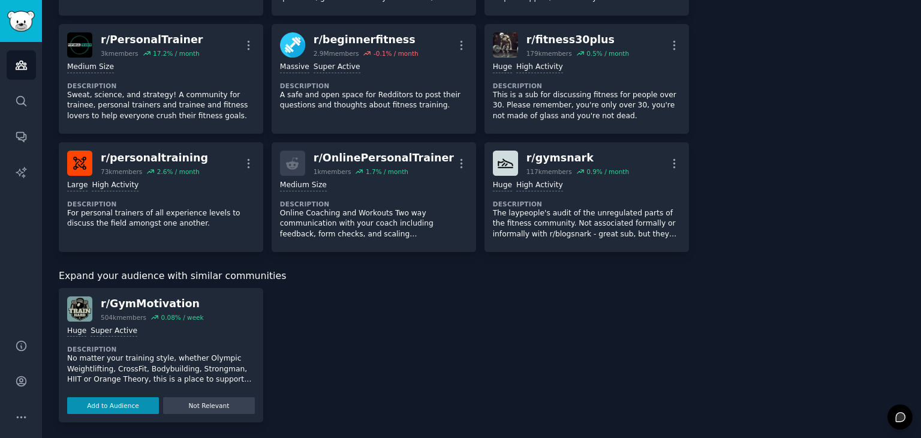
click at [117, 403] on div "Expand your audience with similar communities r/ GymMotivation 504k members 0.0…" at bounding box center [374, 345] width 630 height 153
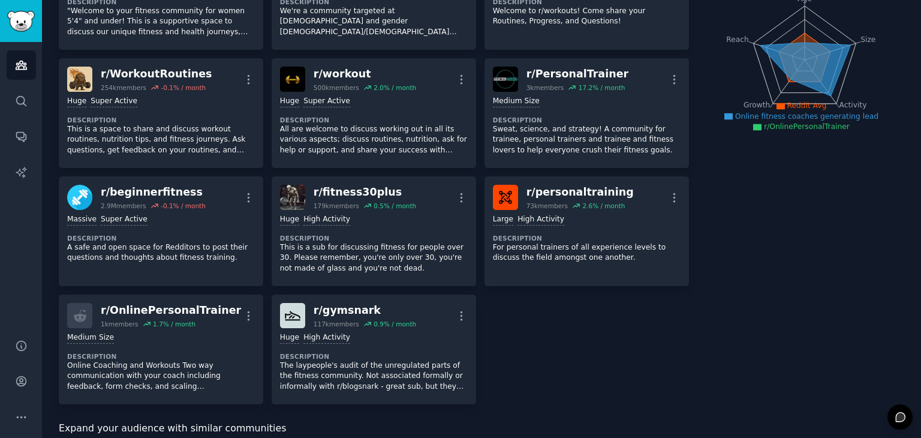
scroll to position [0, 0]
